Goal: Navigation & Orientation: Find specific page/section

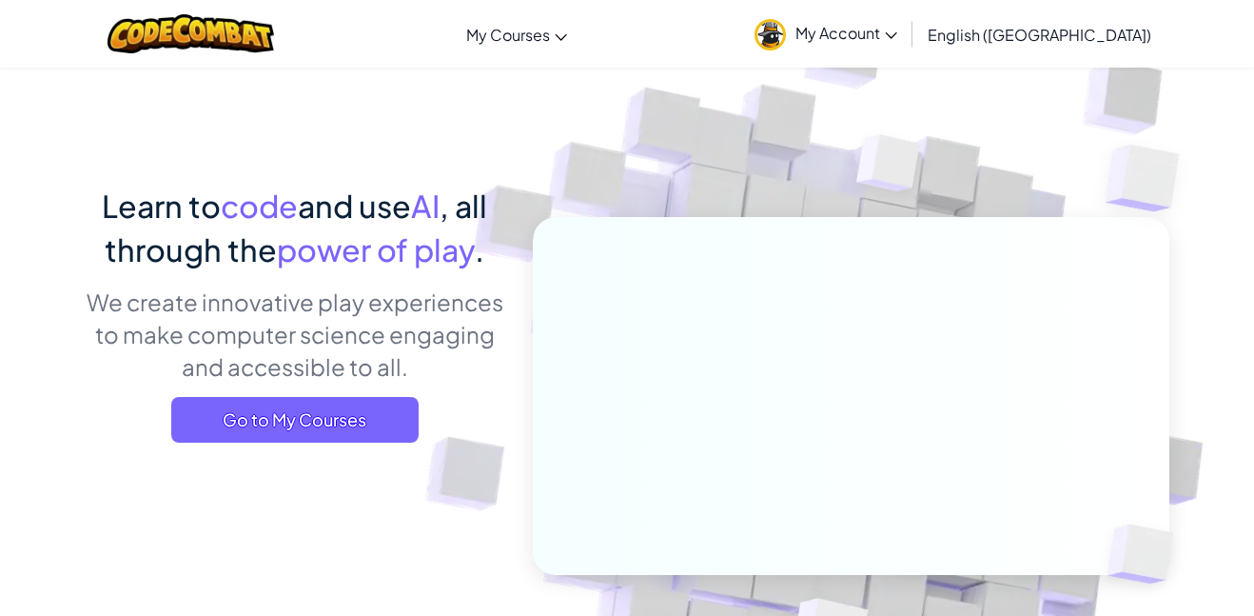
scroll to position [39, 0]
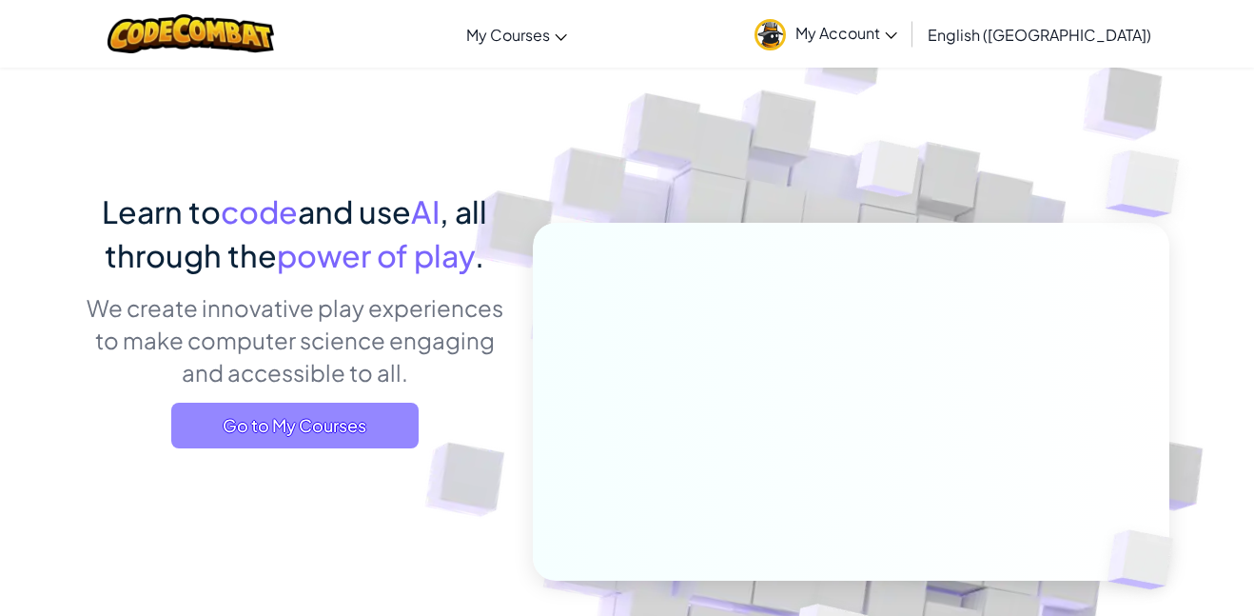
click at [365, 413] on span "Go to My Courses" at bounding box center [294, 426] width 247 height 46
